Goal: Information Seeking & Learning: Learn about a topic

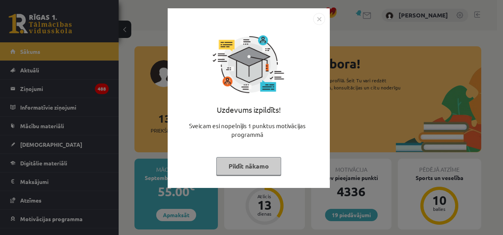
click at [246, 161] on button "Pildīt nākamo" at bounding box center [248, 166] width 65 height 18
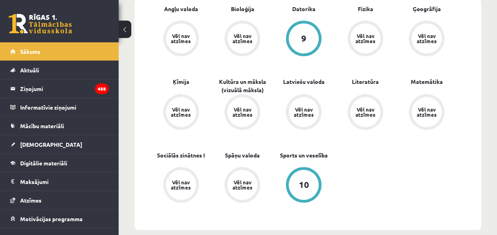
scroll to position [263, 0]
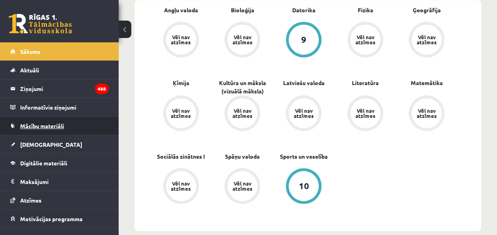
click at [38, 127] on span "Mācību materiāli" at bounding box center [42, 125] width 44 height 7
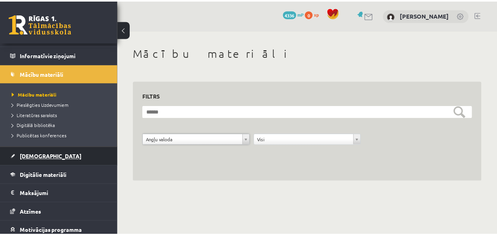
scroll to position [55, 0]
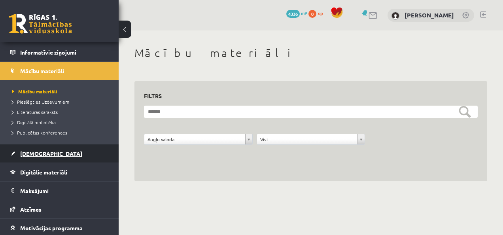
click at [47, 144] on link "[DEMOGRAPHIC_DATA]" at bounding box center [59, 153] width 98 height 18
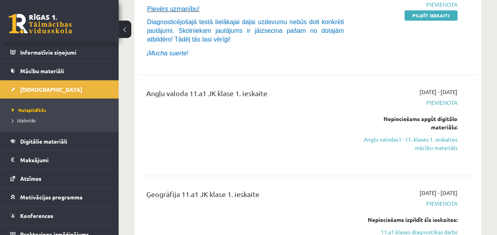
scroll to position [234, 0]
click at [429, 143] on link "Angļu valodas I - 11. klases 1. ieskaites mācību materiāls" at bounding box center [410, 143] width 96 height 17
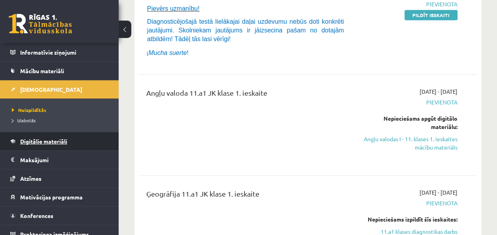
click at [63, 141] on span "Digitālie materiāli" at bounding box center [43, 140] width 47 height 7
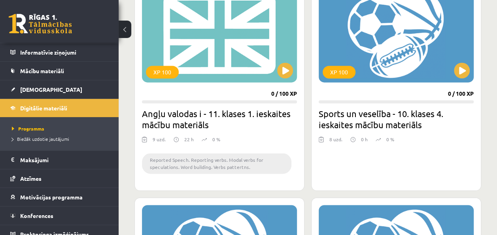
scroll to position [504, 0]
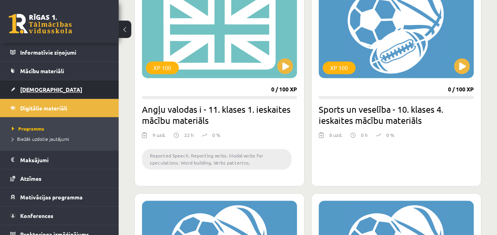
click at [61, 90] on link "[DEMOGRAPHIC_DATA]" at bounding box center [59, 89] width 98 height 18
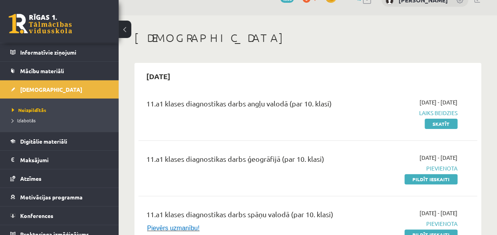
scroll to position [16, 0]
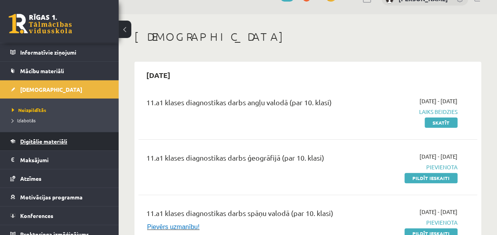
click at [35, 138] on span "Digitālie materiāli" at bounding box center [43, 140] width 47 height 7
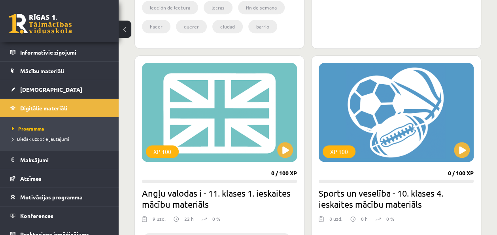
scroll to position [423, 0]
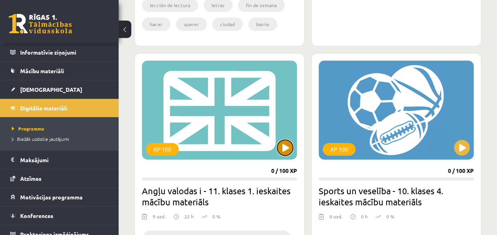
click at [287, 141] on button at bounding box center [285, 147] width 16 height 16
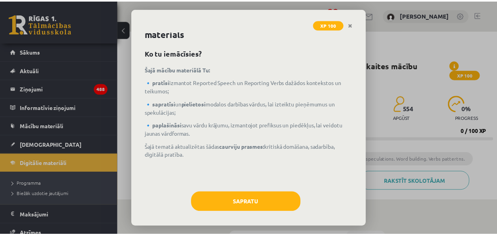
scroll to position [21, 0]
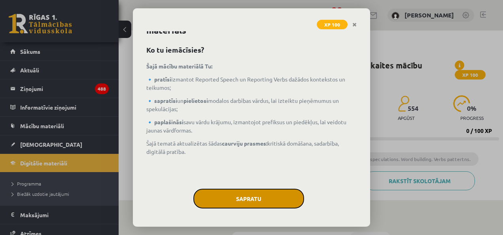
click at [247, 203] on button "Sapratu" at bounding box center [248, 198] width 111 height 20
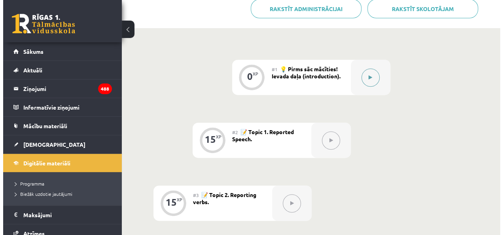
scroll to position [172, 0]
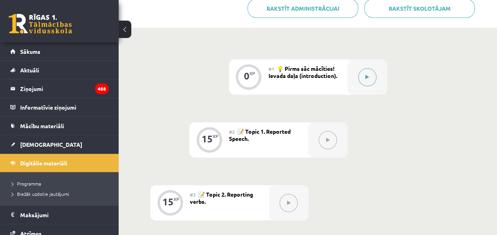
click at [370, 76] on button at bounding box center [367, 77] width 18 height 18
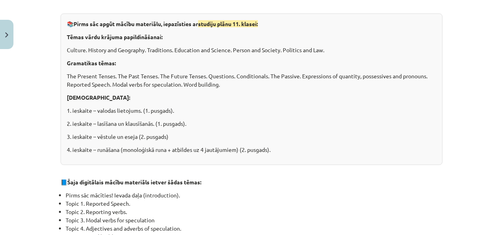
scroll to position [197, 0]
click at [356, 93] on p "[DEMOGRAPHIC_DATA]:" at bounding box center [251, 97] width 369 height 8
click at [375, 76] on p "The Present Tenses. The Past Tenses. The Future Tenses. Questions. Conditionals…" at bounding box center [251, 80] width 369 height 17
copy p "possessives"
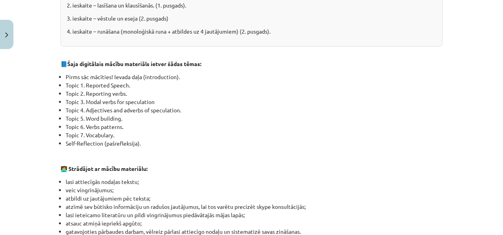
scroll to position [315, 0]
drag, startPoint x: 73, startPoint y: 94, endPoint x: 85, endPoint y: 82, distance: 17.0
click at [85, 82] on ul "Pirms sāc mācīties! Ievada daļa (introduction). Topic 1. Reported Speech. Topic…" at bounding box center [251, 109] width 382 height 75
drag, startPoint x: 85, startPoint y: 82, endPoint x: 88, endPoint y: 104, distance: 21.9
click at [88, 104] on li "Topic 3. Modal verbs for speculation" at bounding box center [254, 101] width 377 height 8
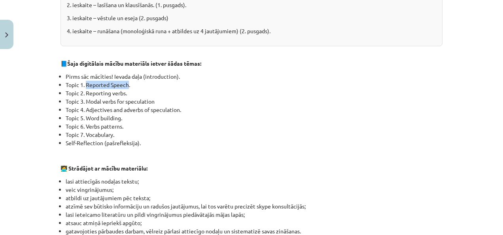
drag, startPoint x: 83, startPoint y: 85, endPoint x: 124, endPoint y: 86, distance: 41.5
click at [124, 86] on li "Topic 1. Reported Speech." at bounding box center [254, 85] width 377 height 8
copy li "Reported Speech"
click at [144, 100] on li "Topic 3. Modal verbs for speculation" at bounding box center [254, 101] width 377 height 8
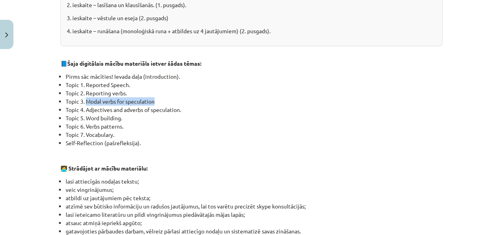
drag, startPoint x: 83, startPoint y: 98, endPoint x: 159, endPoint y: 99, distance: 75.9
click at [159, 99] on li "Topic 3. Modal verbs for speculation" at bounding box center [254, 101] width 377 height 8
copy li "Modal verbs for speculation"
click at [121, 123] on li "Topic 6. Verbs patterns." at bounding box center [254, 126] width 377 height 8
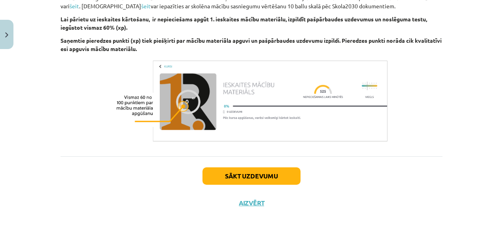
scroll to position [595, 0]
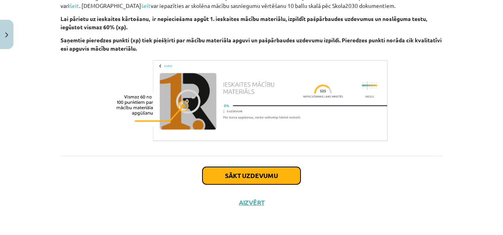
click at [231, 171] on button "Sākt uzdevumu" at bounding box center [251, 175] width 98 height 17
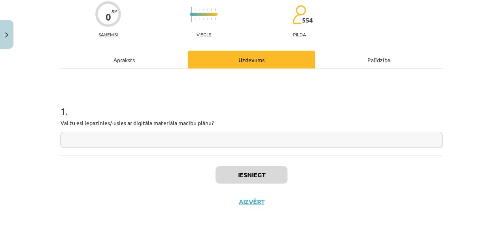
scroll to position [20, 0]
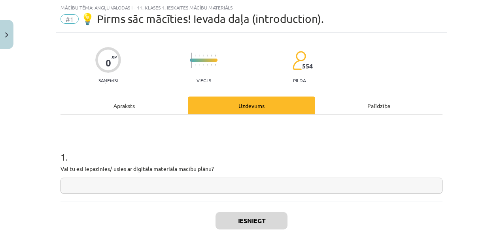
click at [85, 185] on input "text" at bounding box center [251, 185] width 382 height 16
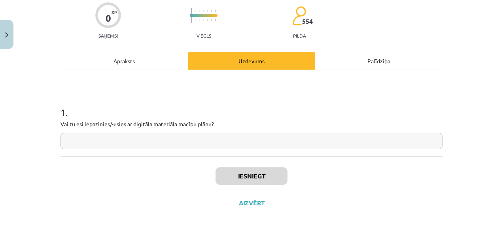
scroll to position [65, 0]
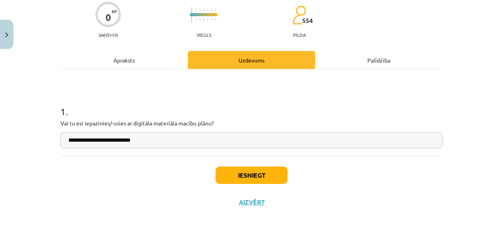
type input "**********"
drag, startPoint x: 70, startPoint y: 141, endPoint x: 66, endPoint y: 160, distance: 19.9
click at [66, 160] on div "Iesniegt Aizvērt" at bounding box center [251, 182] width 382 height 55
click at [241, 173] on button "Iesniegt" at bounding box center [251, 174] width 72 height 17
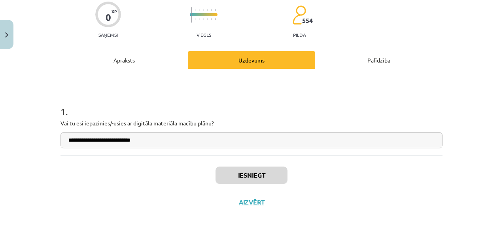
scroll to position [172, 0]
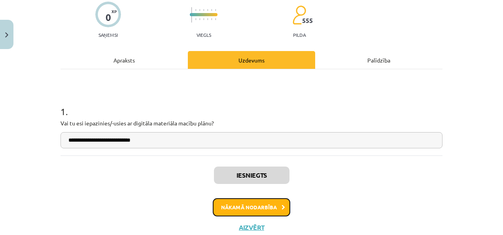
click at [257, 204] on button "Nākamā nodarbība" at bounding box center [251, 207] width 77 height 18
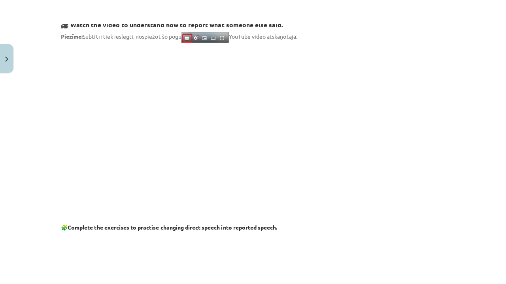
scroll to position [138, 0]
